Goal: Information Seeking & Learning: Learn about a topic

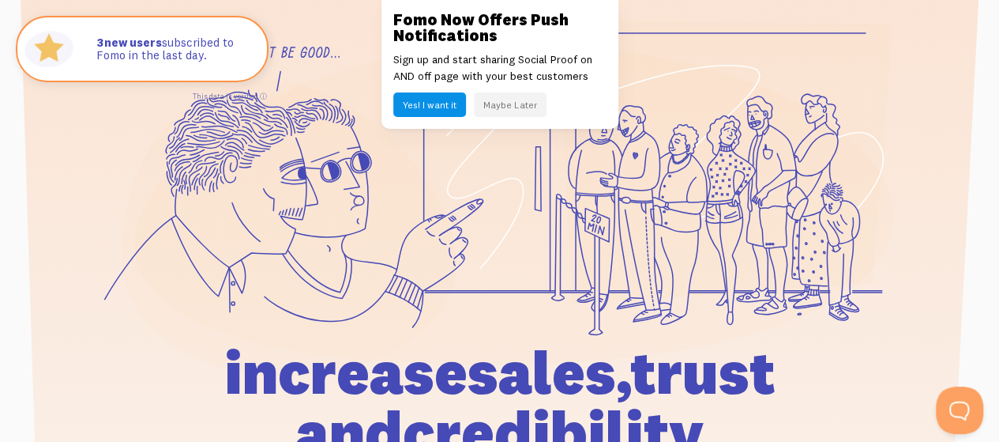
scroll to position [316, 0]
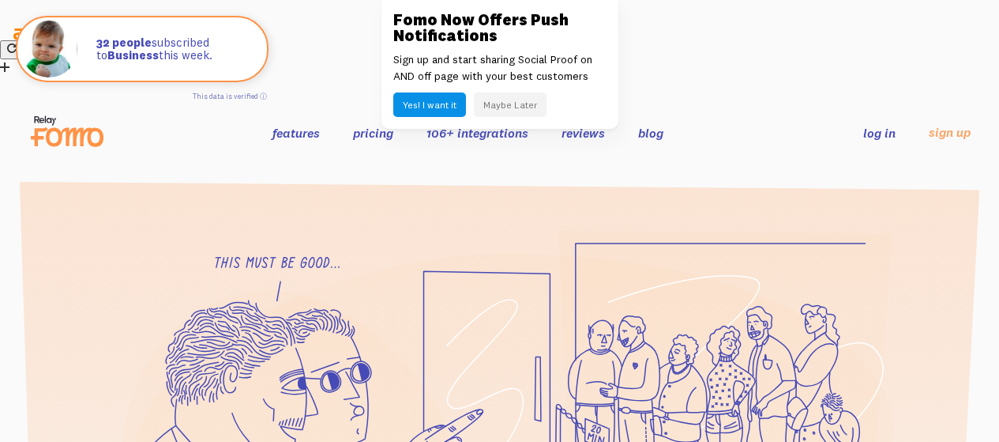
click at [510, 105] on button "Maybe Later" at bounding box center [510, 104] width 73 height 24
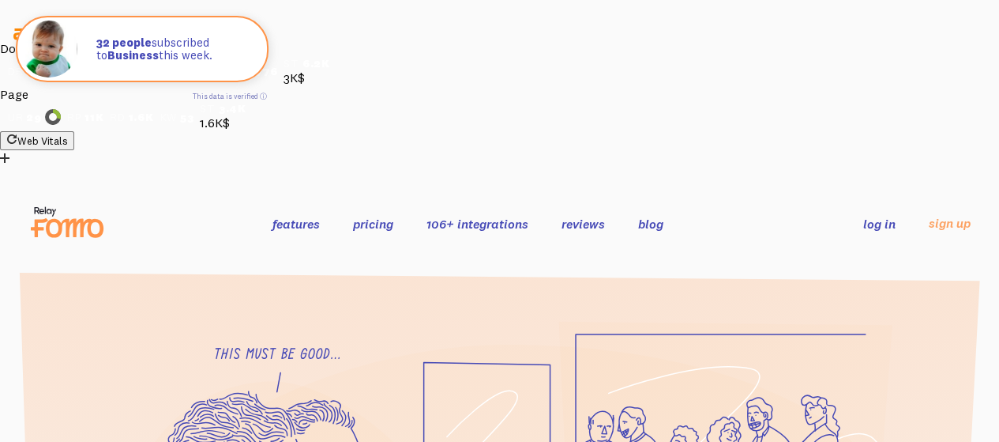
click at [647, 216] on link "blog" at bounding box center [650, 224] width 25 height 16
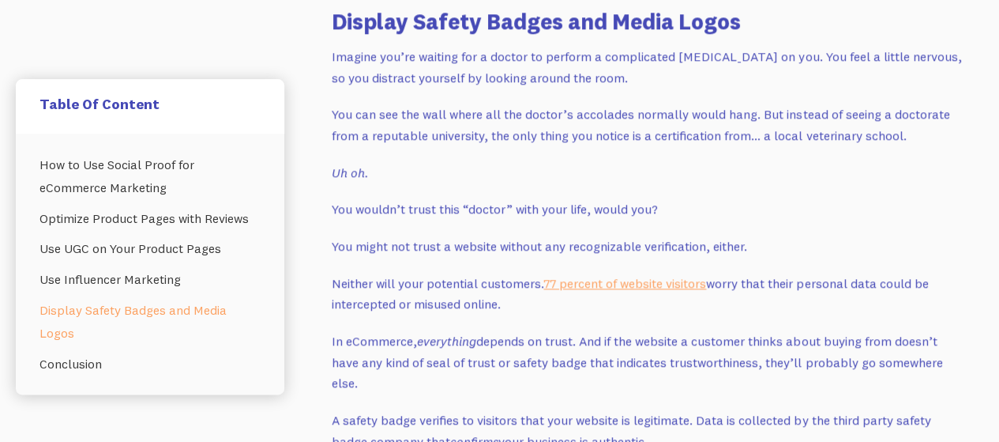
scroll to position [10614, 0]
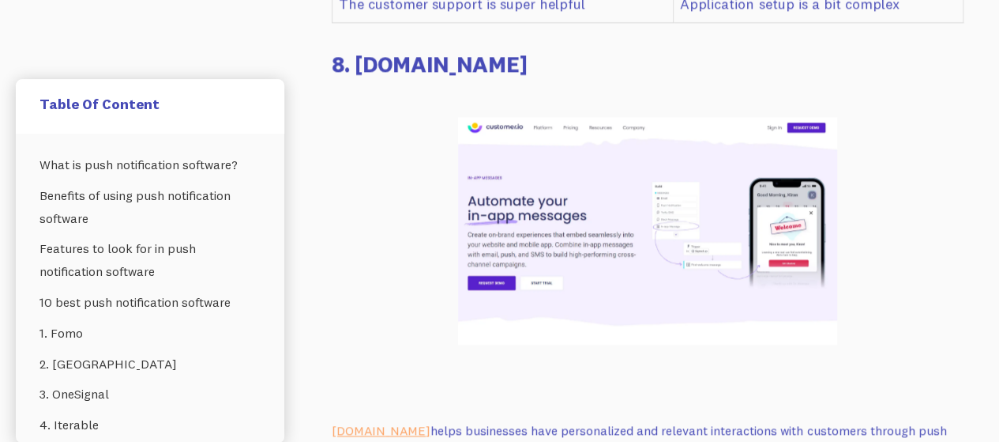
scroll to position [10974, 0]
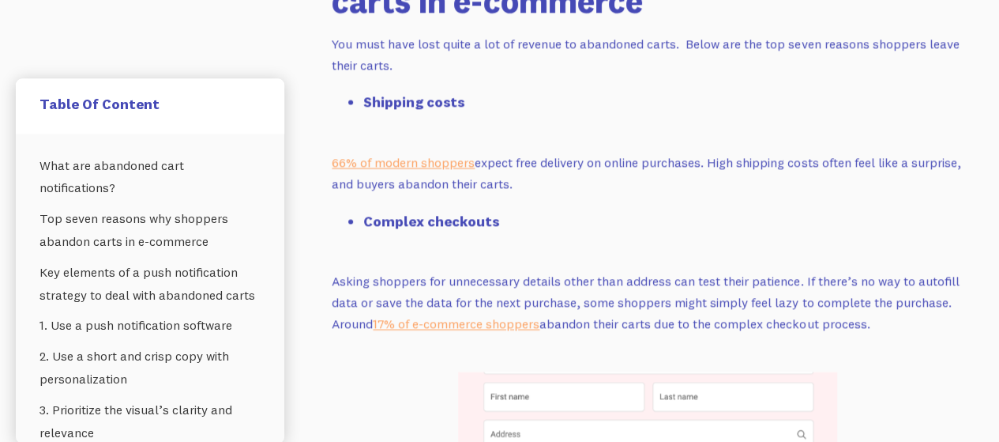
scroll to position [2201, 0]
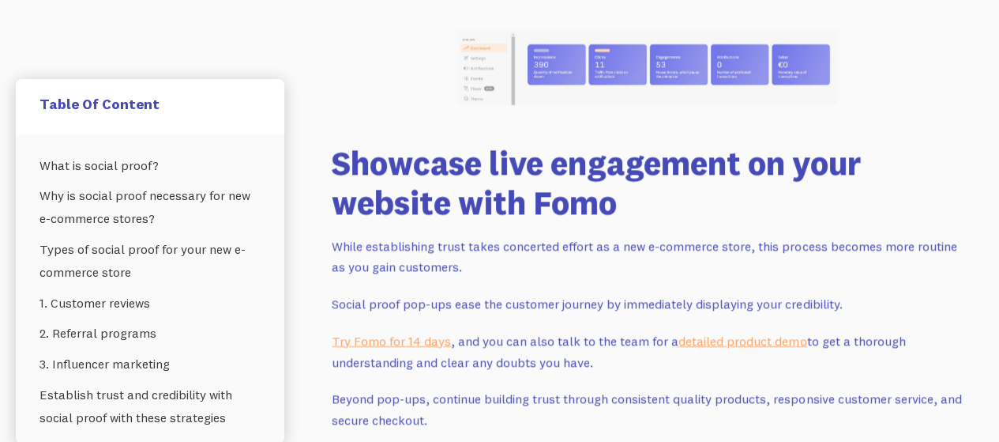
scroll to position [9520, 0]
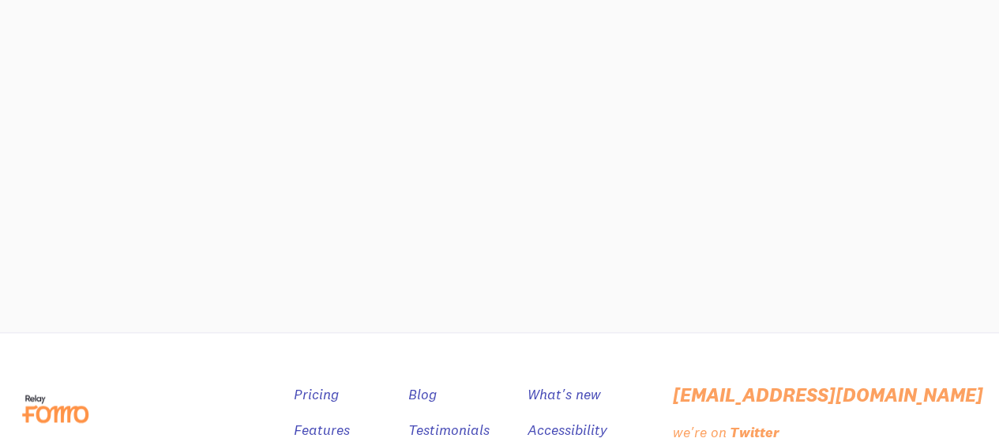
scroll to position [4684, 0]
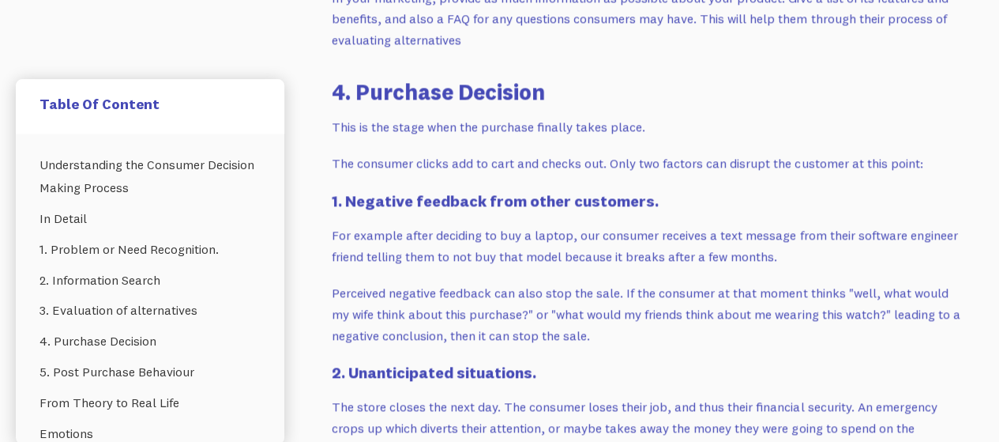
scroll to position [8998, 0]
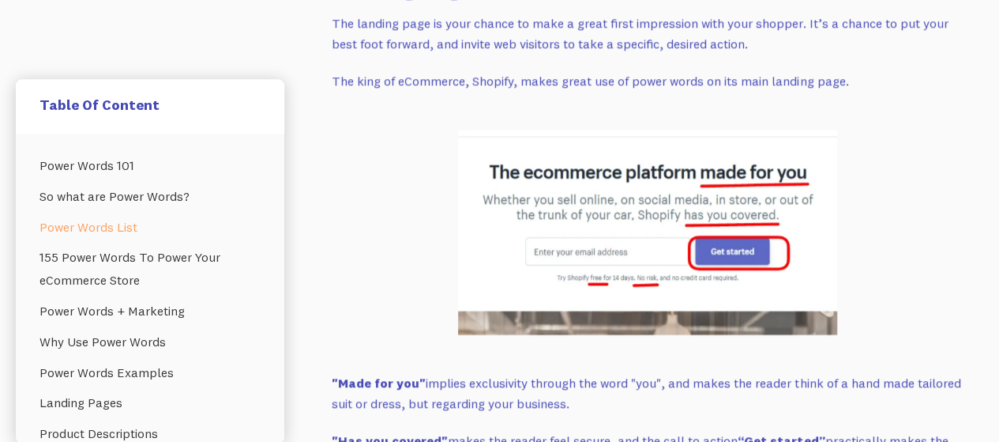
scroll to position [9641, 0]
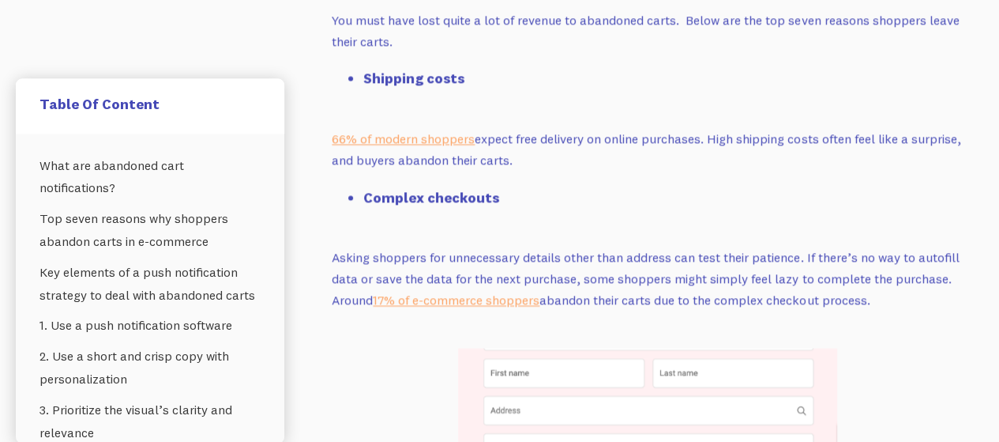
scroll to position [1659, 0]
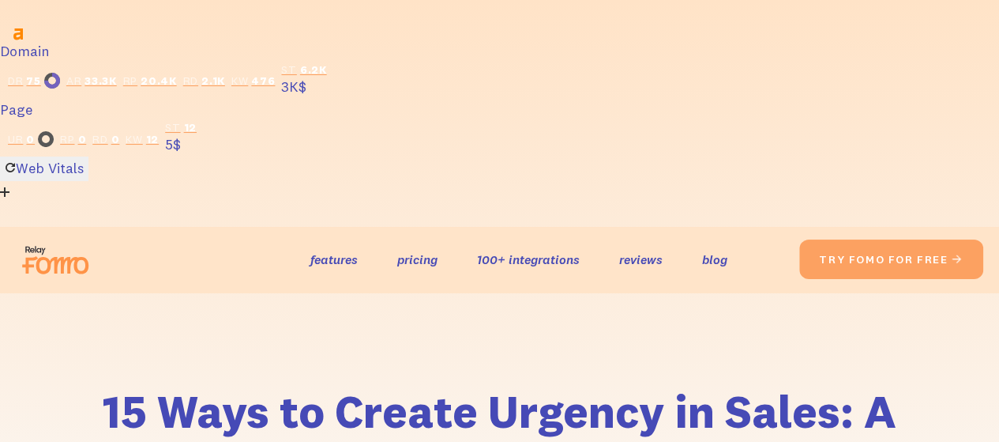
scroll to position [2225, 0]
